Goal: Task Accomplishment & Management: Manage account settings

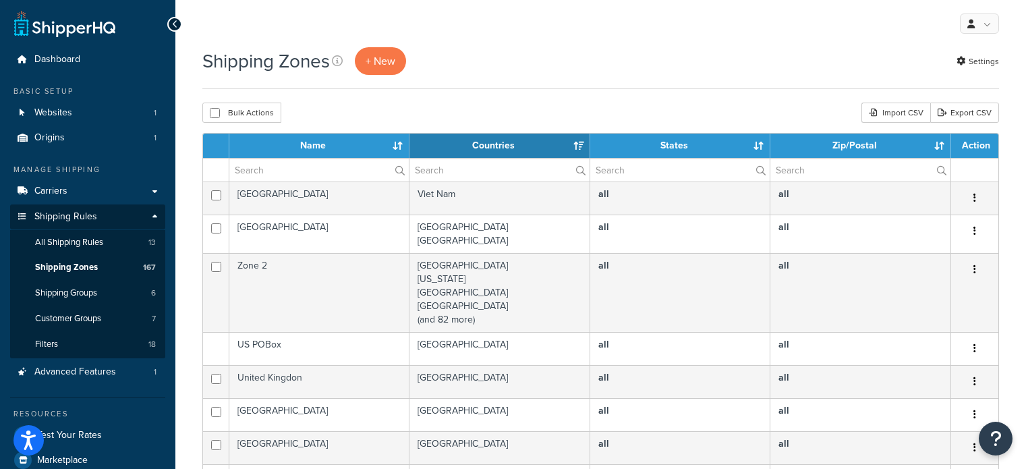
select select "15"
click at [285, 173] on input "text" at bounding box center [319, 170] width 180 height 23
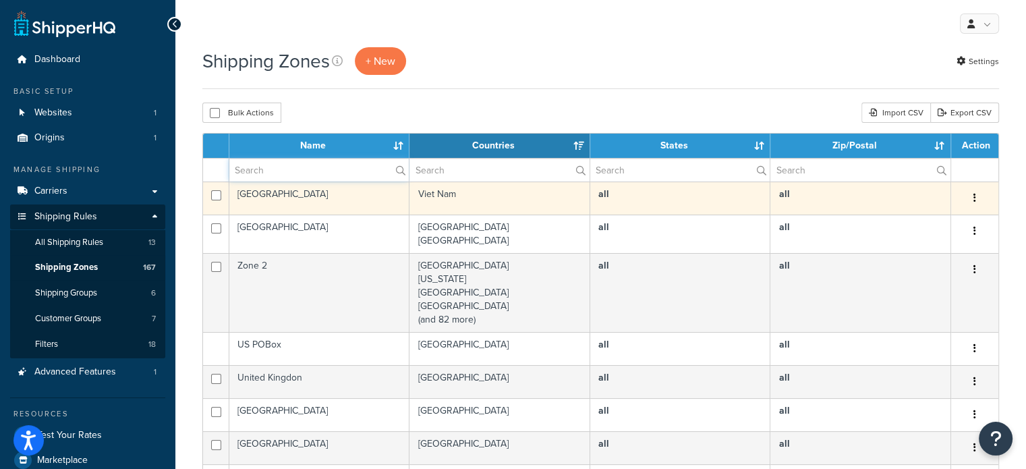
type input "aust post"
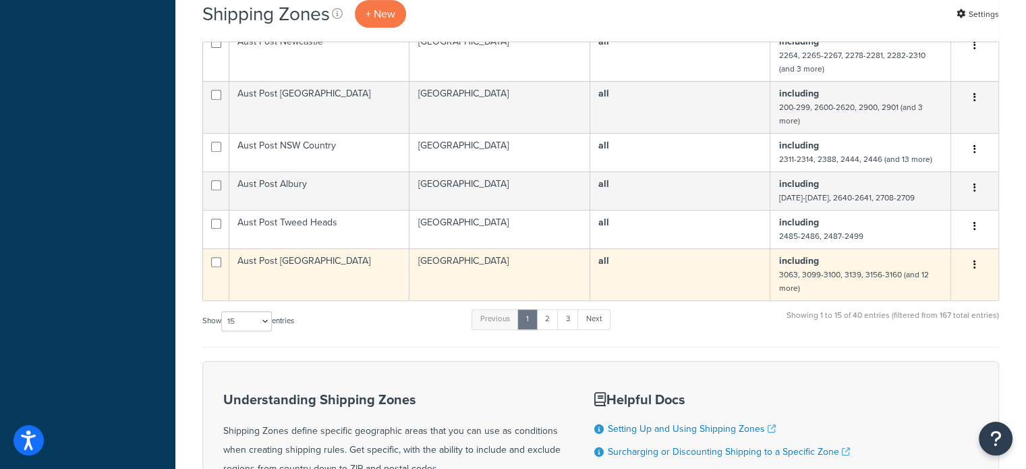
scroll to position [607, 0]
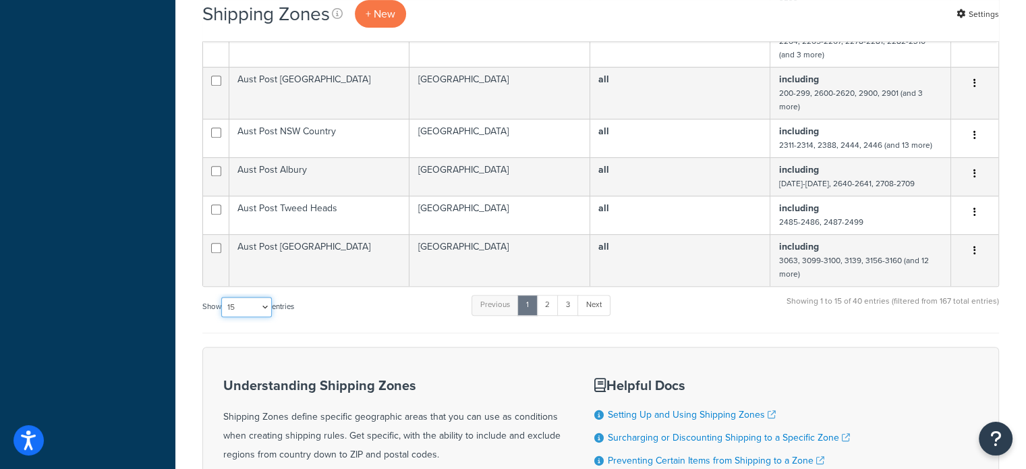
click at [244, 312] on select "10 15 25 50 100" at bounding box center [246, 307] width 51 height 20
select select "100"
click at [223, 317] on select "10 15 25 50 100" at bounding box center [246, 307] width 51 height 20
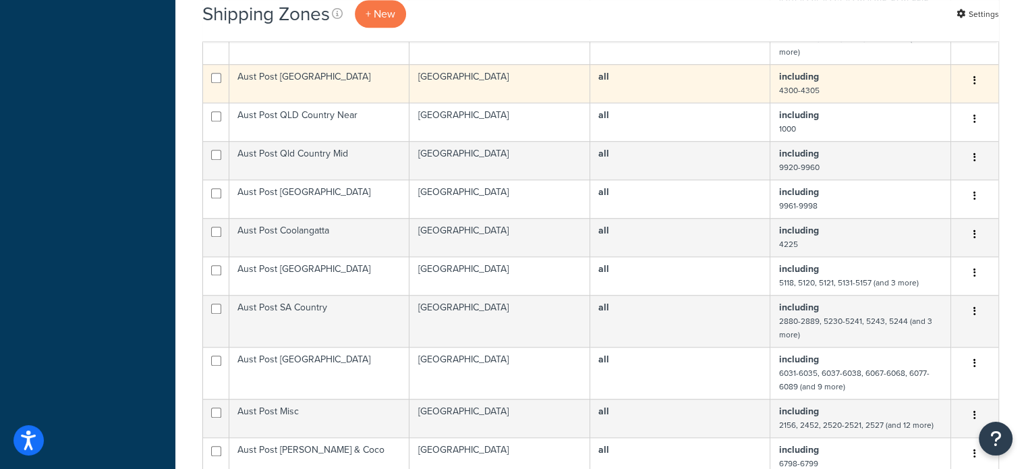
scroll to position [1215, 0]
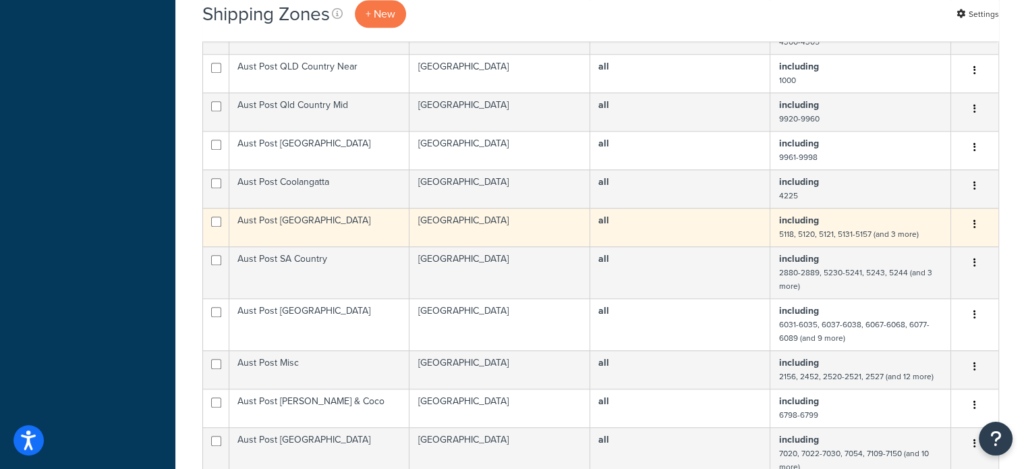
click at [348, 231] on td "Aust Post Adelaide" at bounding box center [319, 227] width 180 height 38
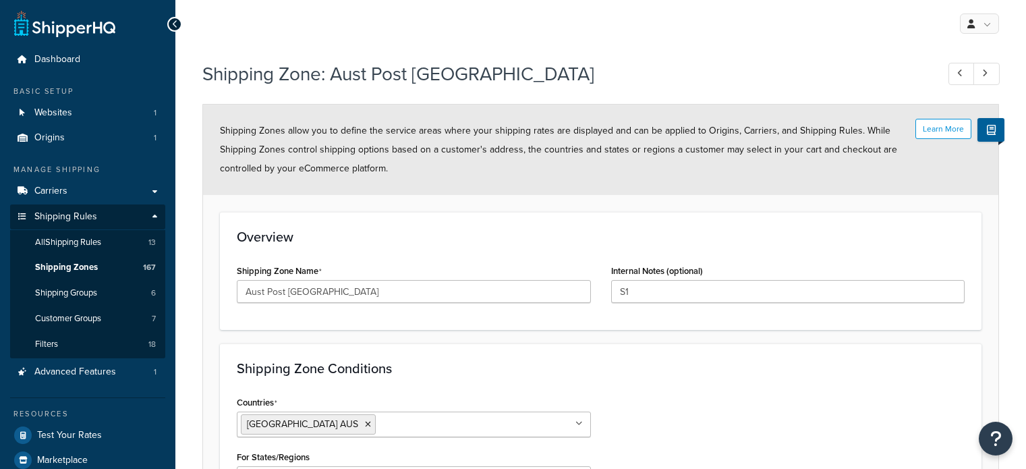
select select "including"
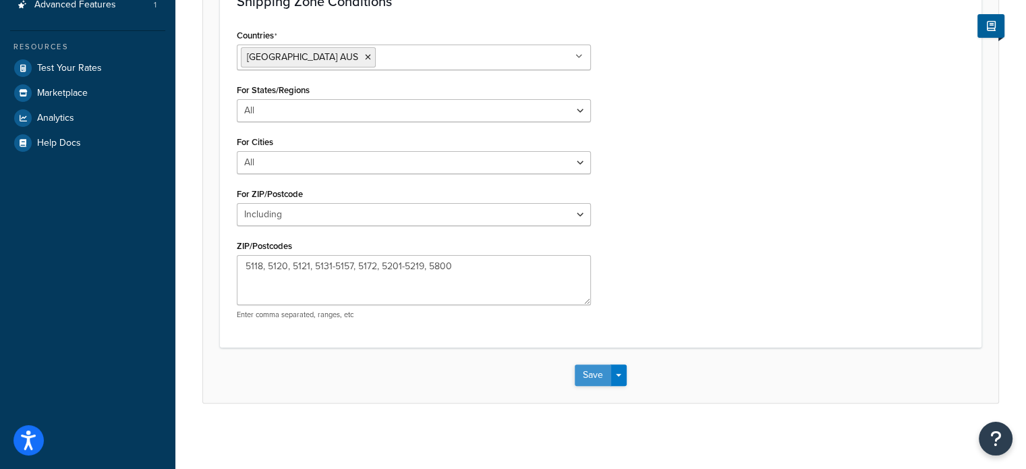
click at [582, 375] on button "Save" at bounding box center [593, 375] width 36 height 22
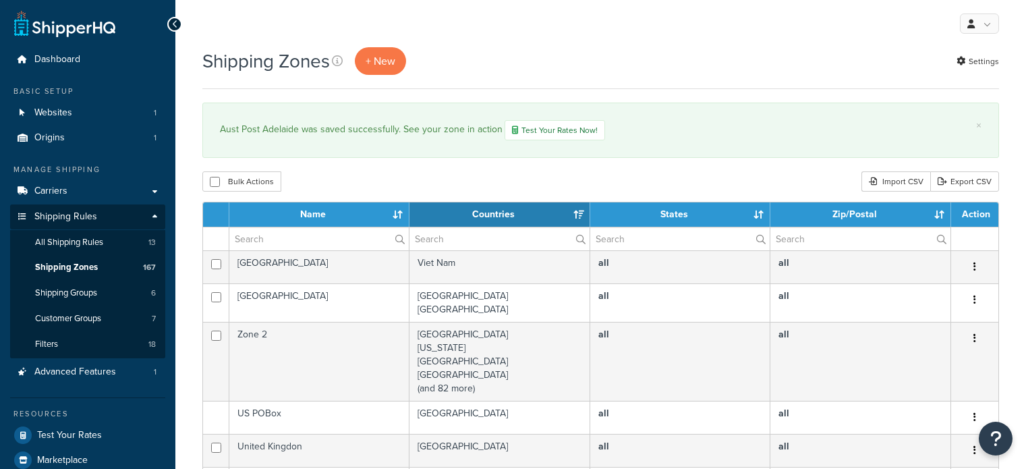
select select "15"
click at [282, 242] on input "text" at bounding box center [319, 238] width 180 height 23
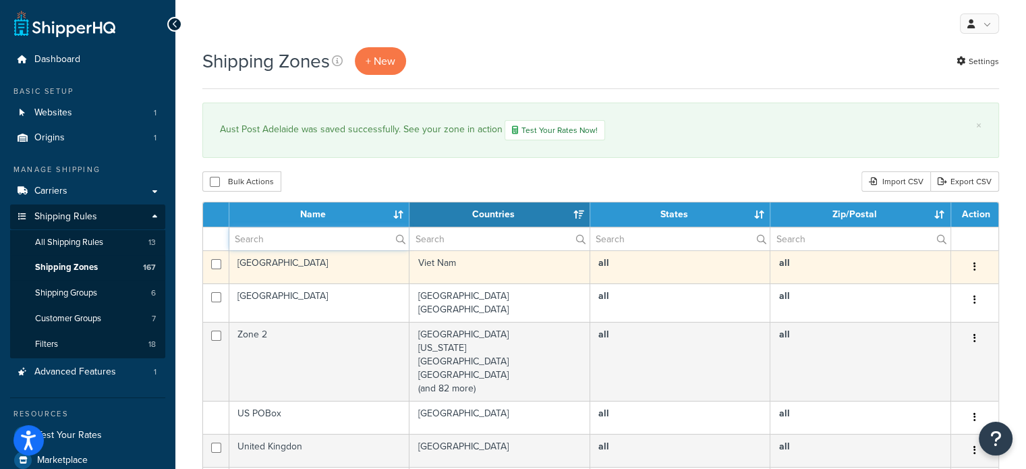
type input "aust post"
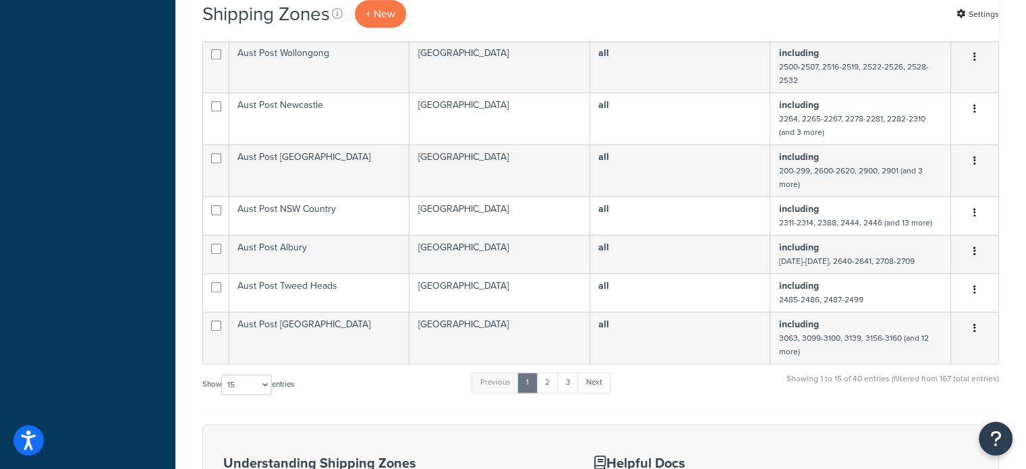
scroll to position [607, 0]
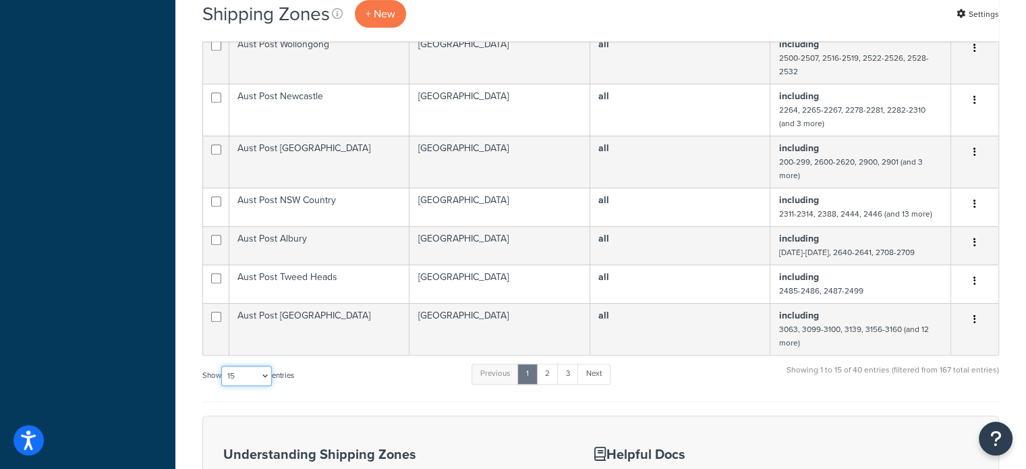
click at [247, 381] on select "10 15 25 50 100" at bounding box center [246, 376] width 51 height 20
select select "100"
click at [223, 386] on select "10 15 25 50 100" at bounding box center [246, 376] width 51 height 20
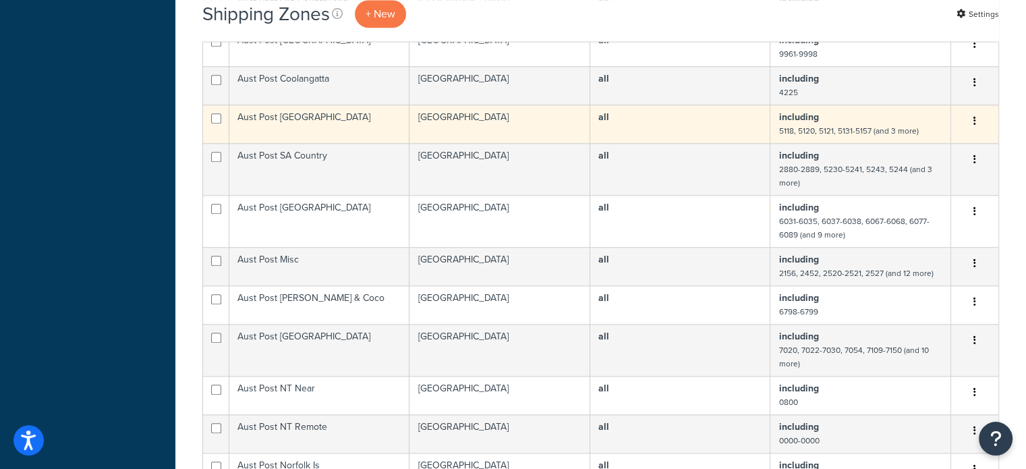
scroll to position [1417, 0]
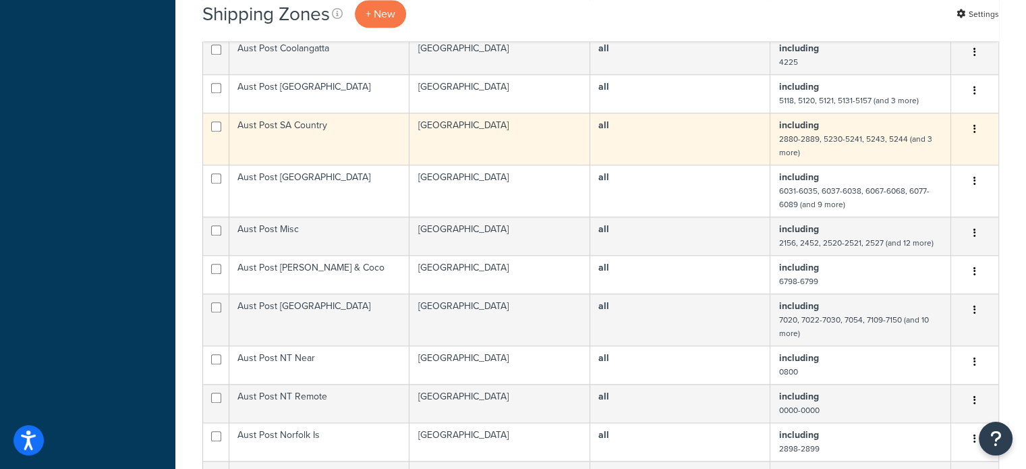
click at [362, 155] on td "Aust Post SA Country" at bounding box center [319, 139] width 180 height 52
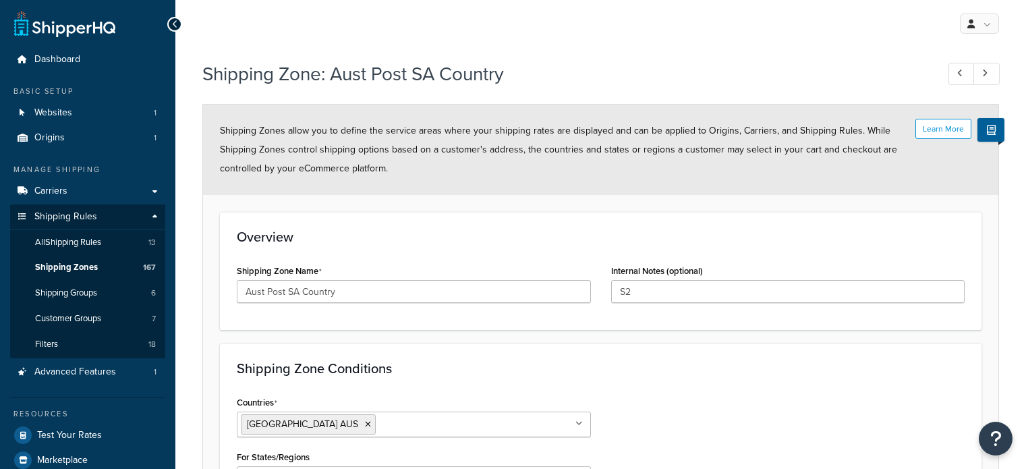
select select "including"
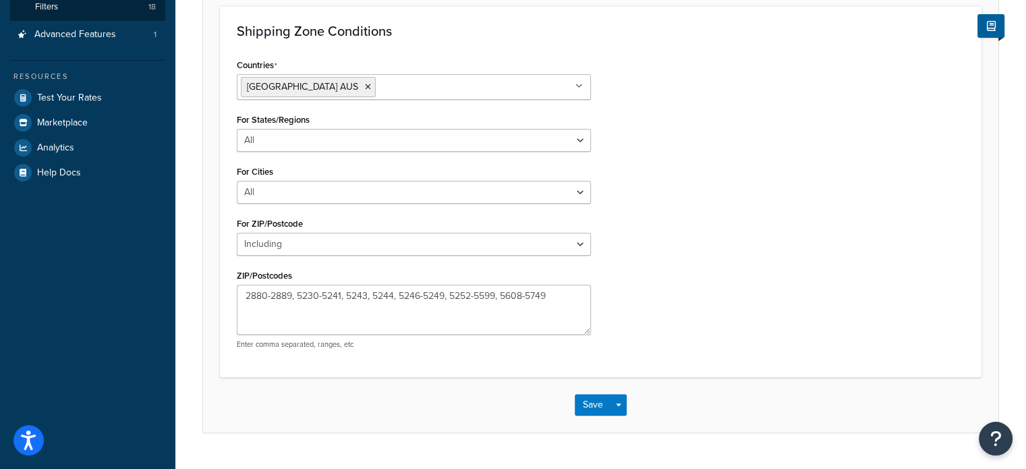
scroll to position [367, 0]
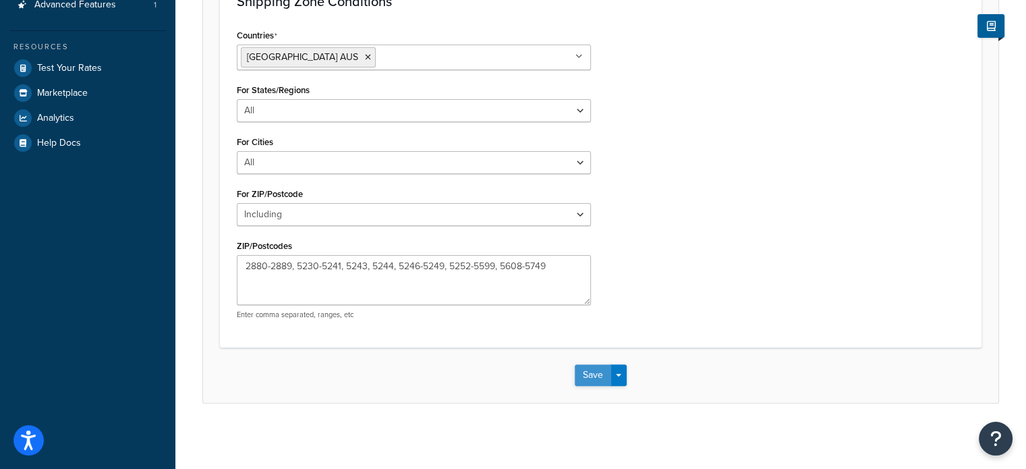
click at [593, 375] on button "Save" at bounding box center [593, 375] width 36 height 22
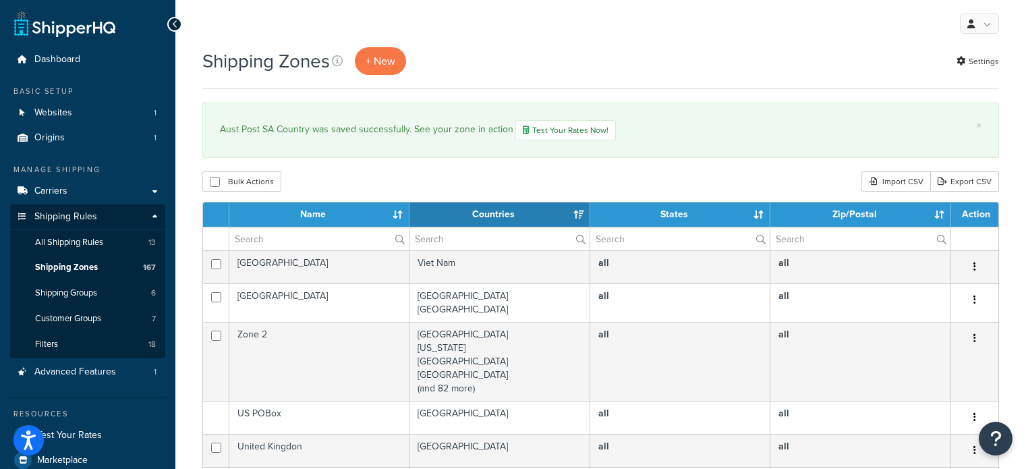
select select "15"
